Goal: Information Seeking & Learning: Learn about a topic

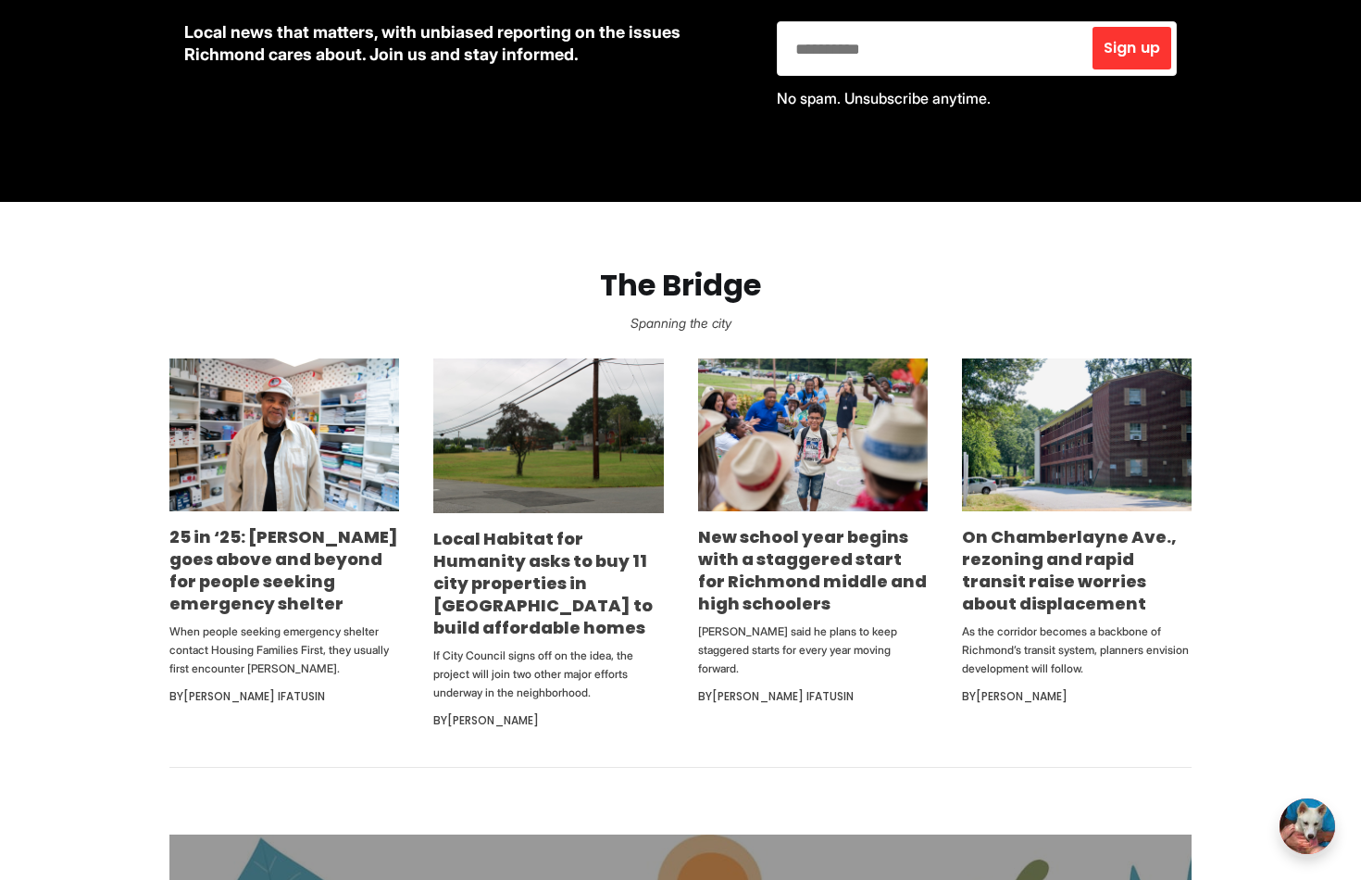
scroll to position [903, 0]
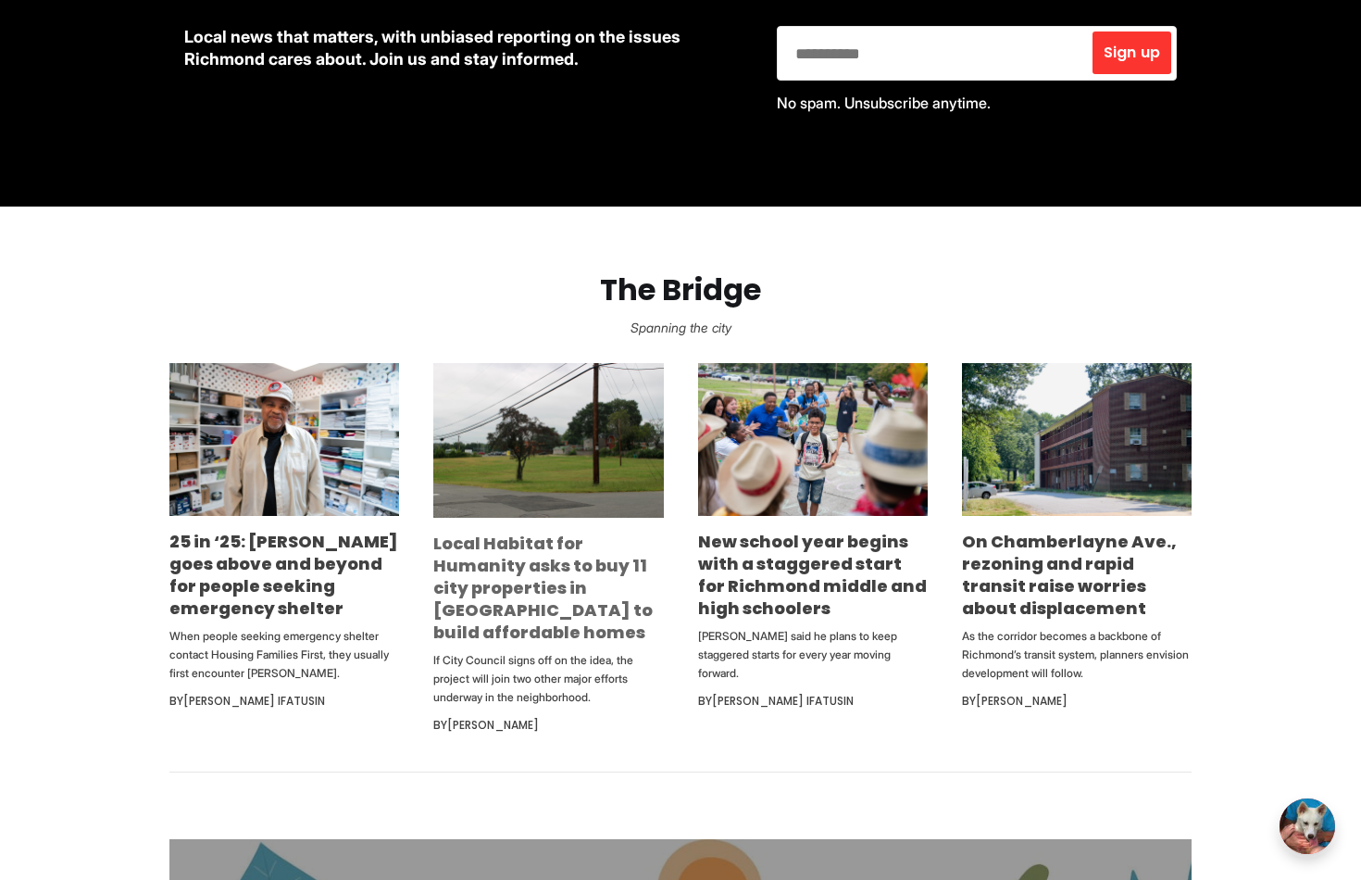
click at [524, 547] on link "Local Habitat for Humanity asks to buy 11 city properties in Northside to build…" at bounding box center [542, 588] width 219 height 112
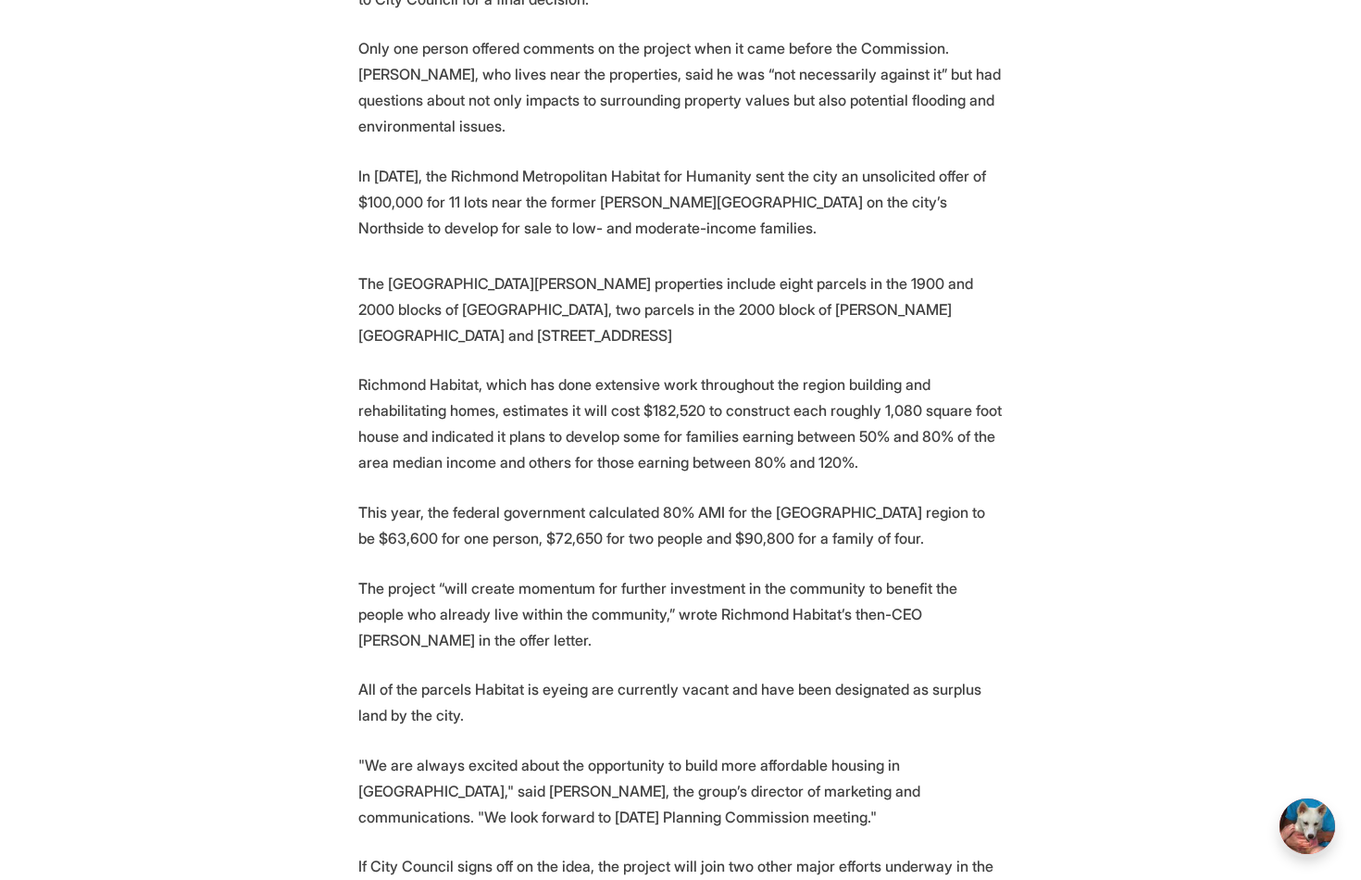
scroll to position [1062, 0]
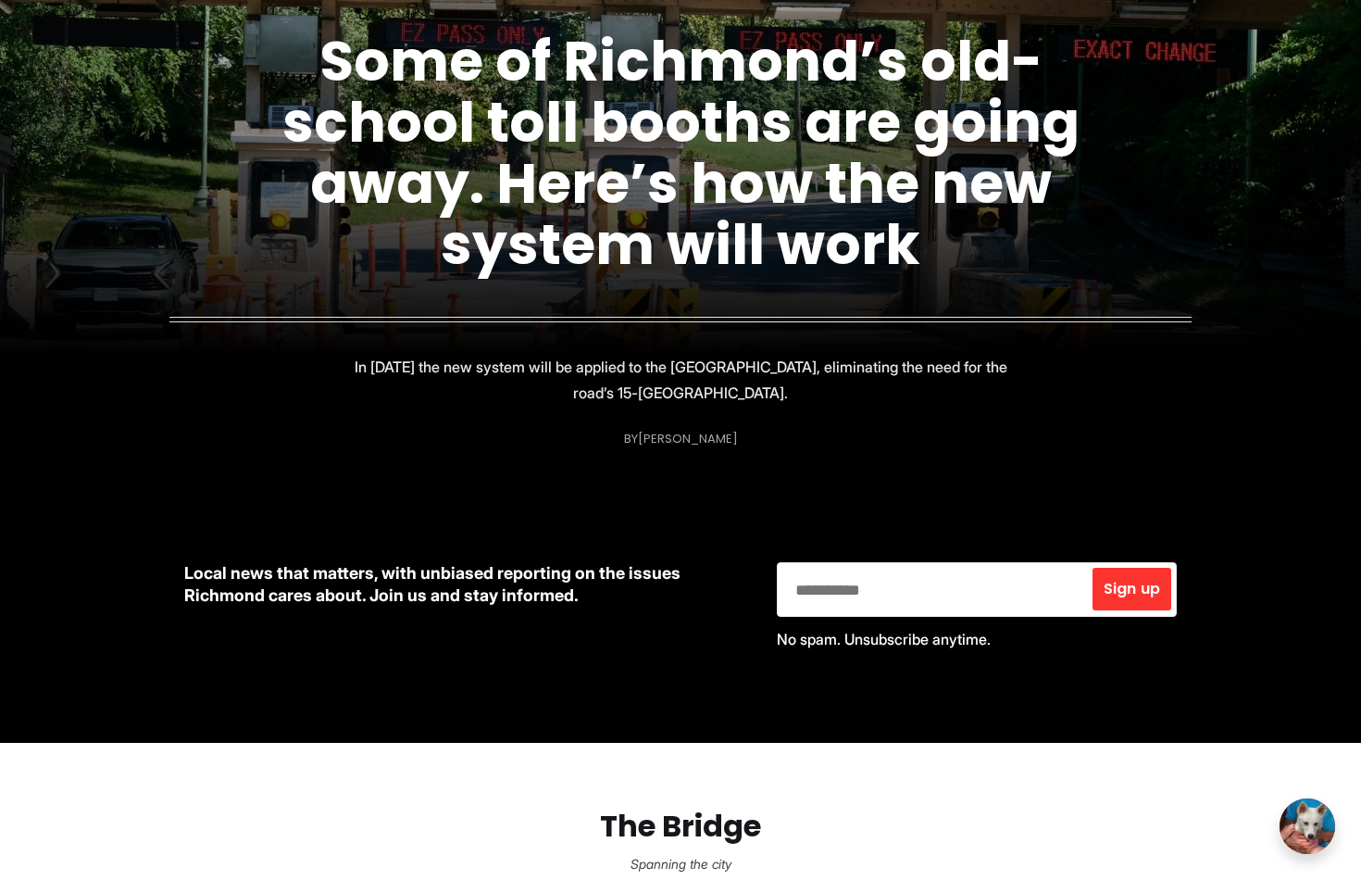
scroll to position [312, 0]
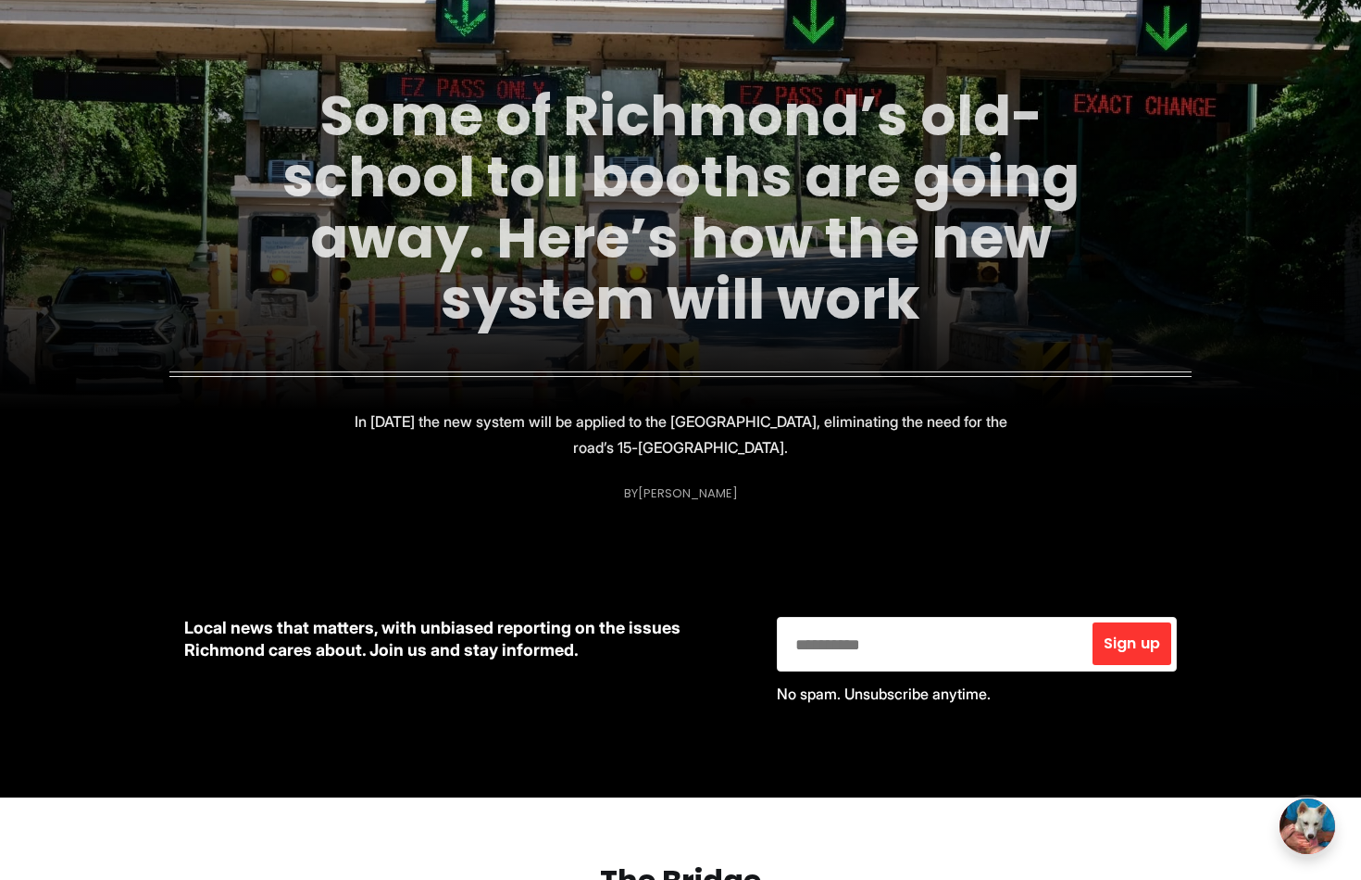
click at [732, 273] on link "Some of Richmond’s old-school toll booths are going away. Here’s how the new sy…" at bounding box center [680, 207] width 797 height 261
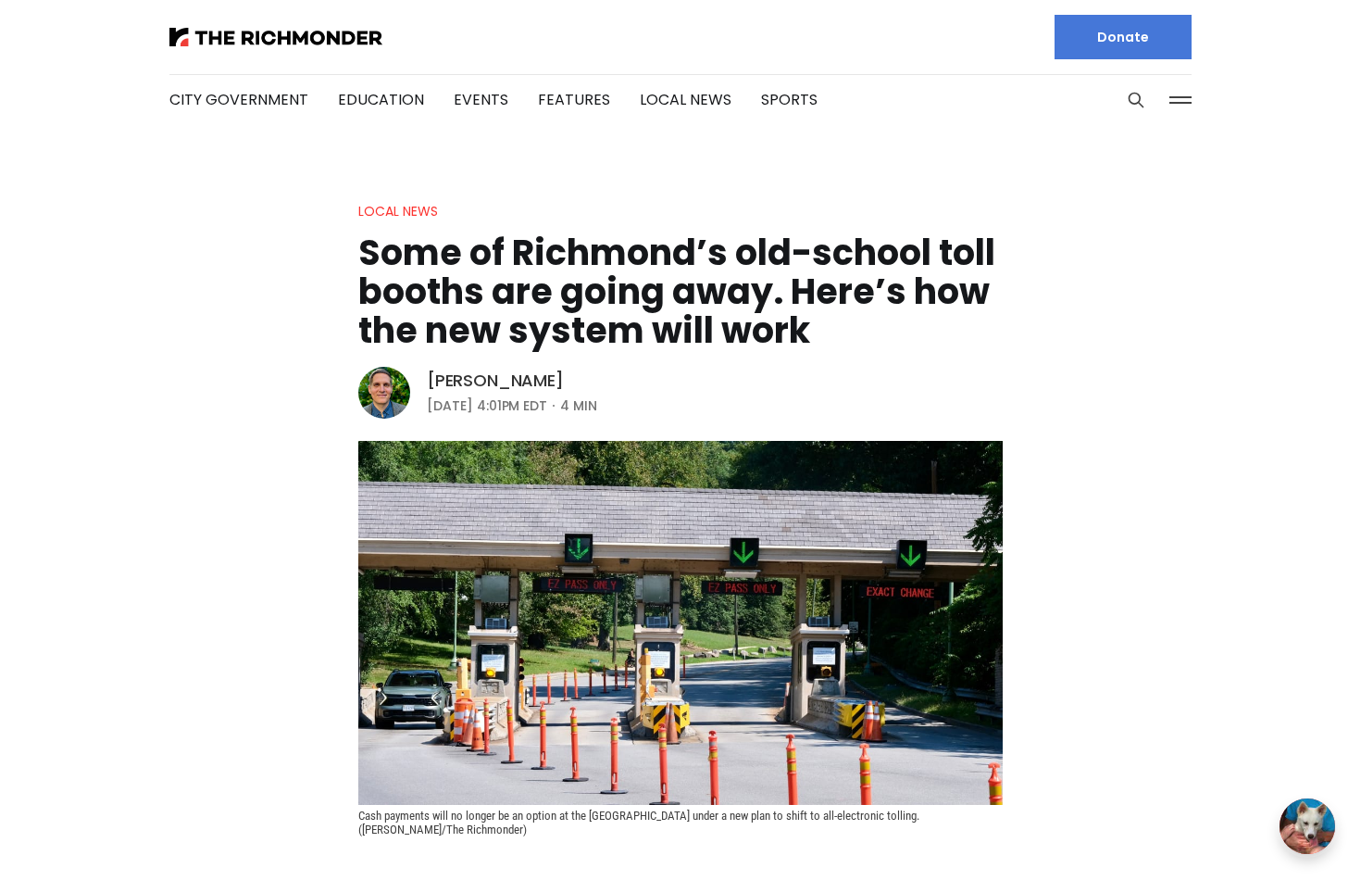
click at [564, 377] on link "[PERSON_NAME]" at bounding box center [495, 380] width 137 height 22
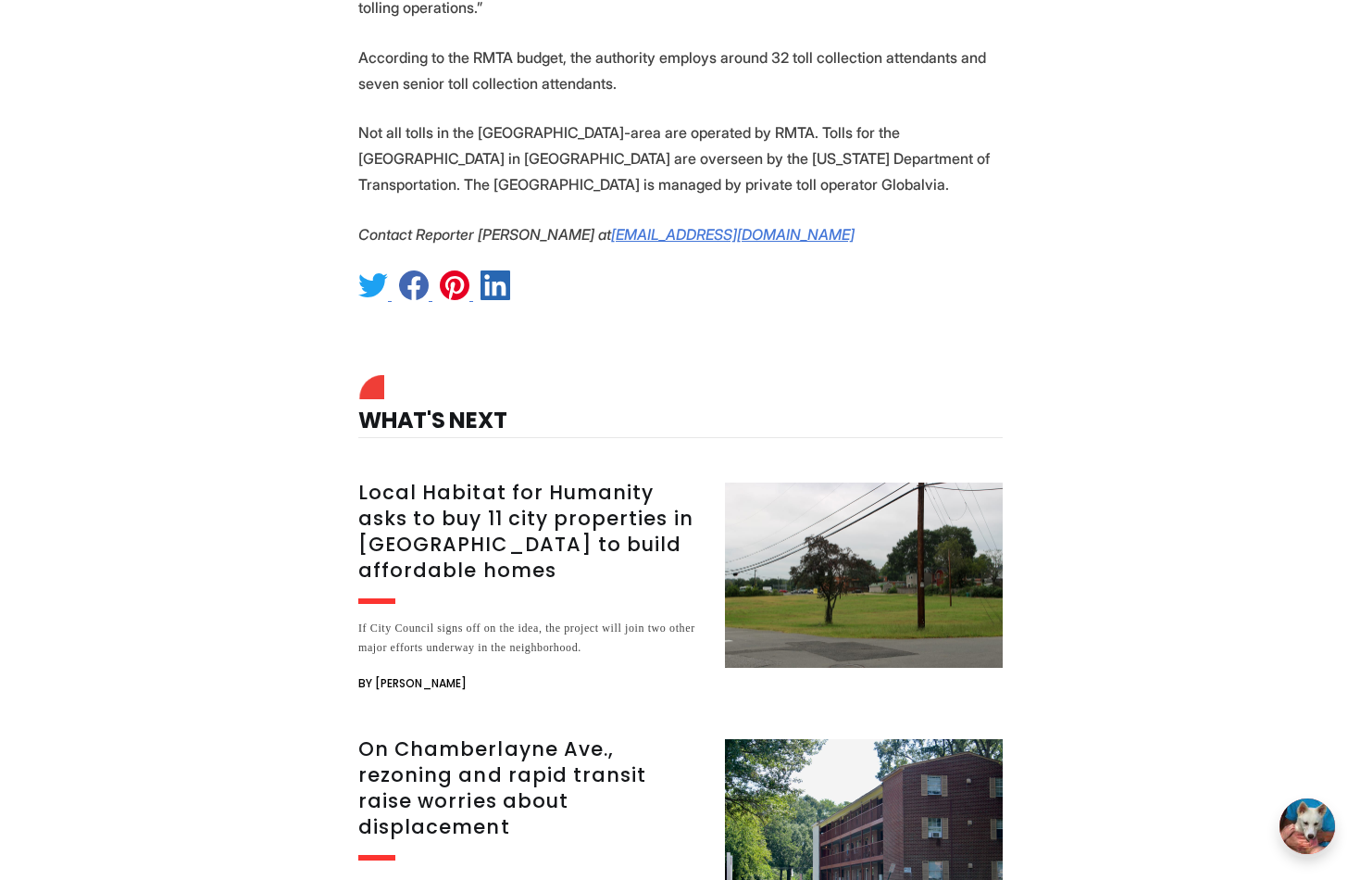
scroll to position [3192, 0]
